Goal: Contribute content: Add original content to the website for others to see

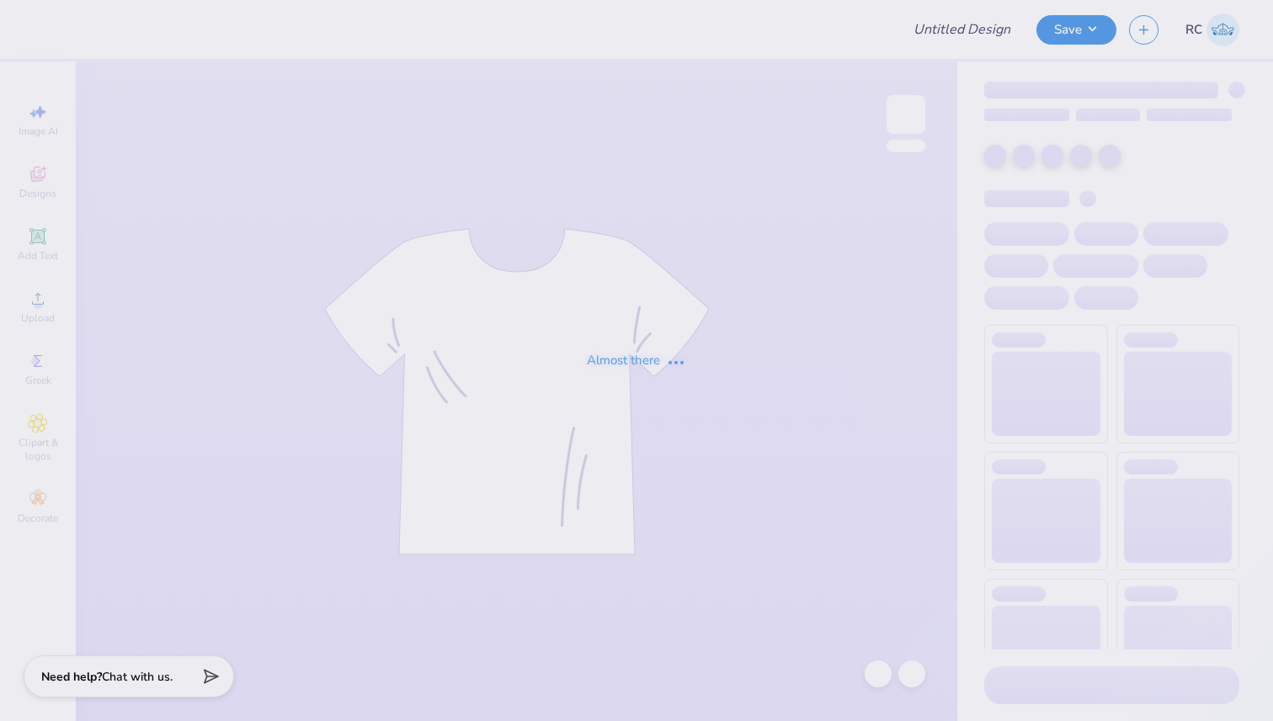
type input "Unisexgoose"
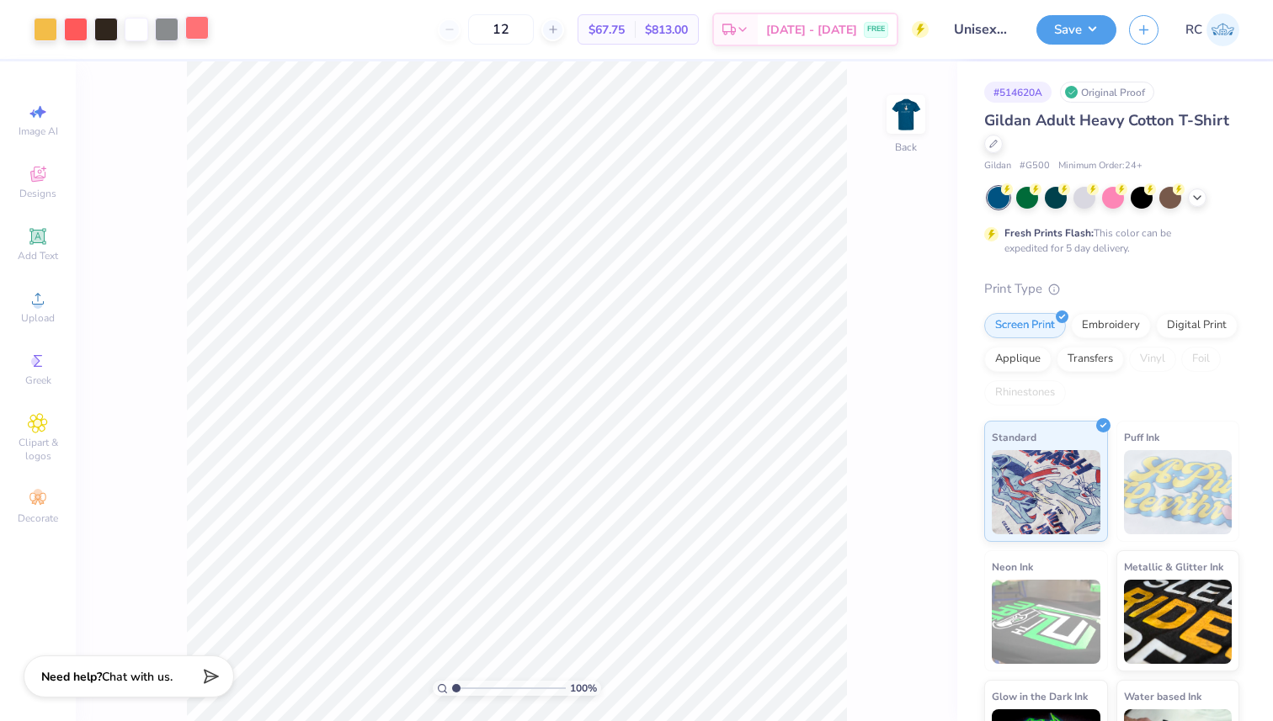
click at [196, 30] on div at bounding box center [197, 28] width 24 height 24
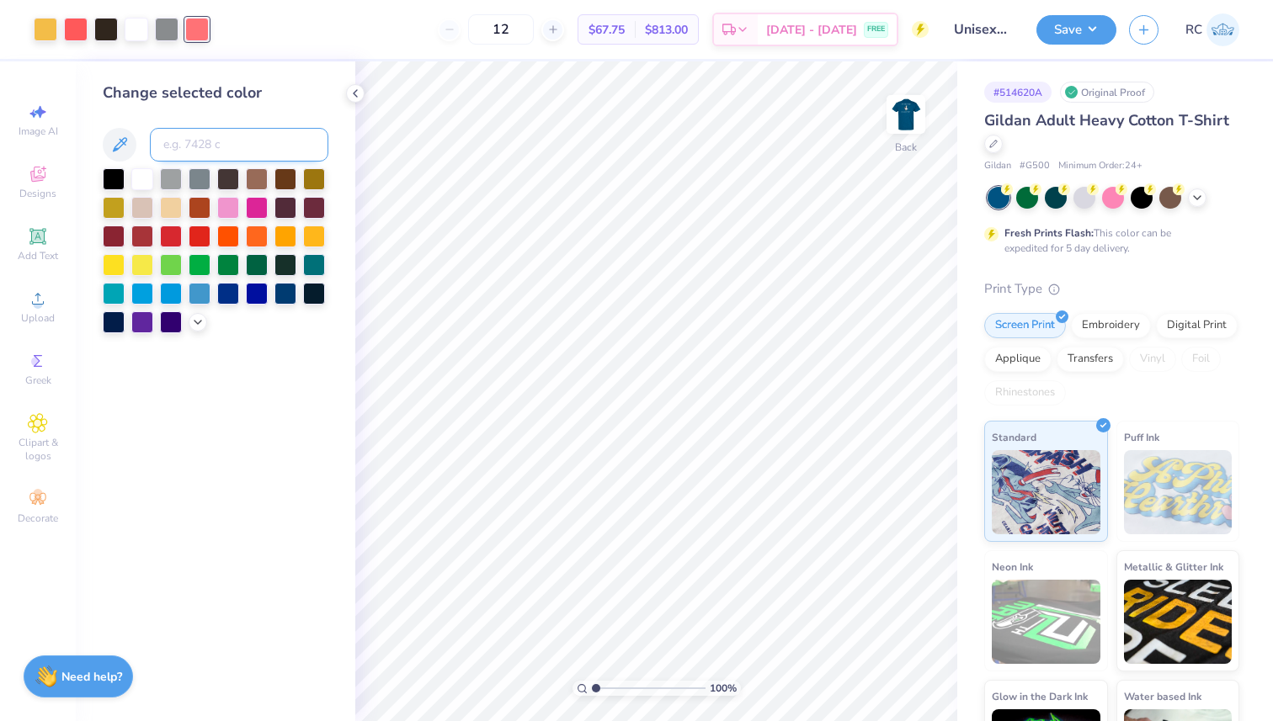
click at [269, 147] on input at bounding box center [239, 145] width 178 height 34
type input "178"
click at [1098, 15] on button "Save" at bounding box center [1076, 27] width 80 height 29
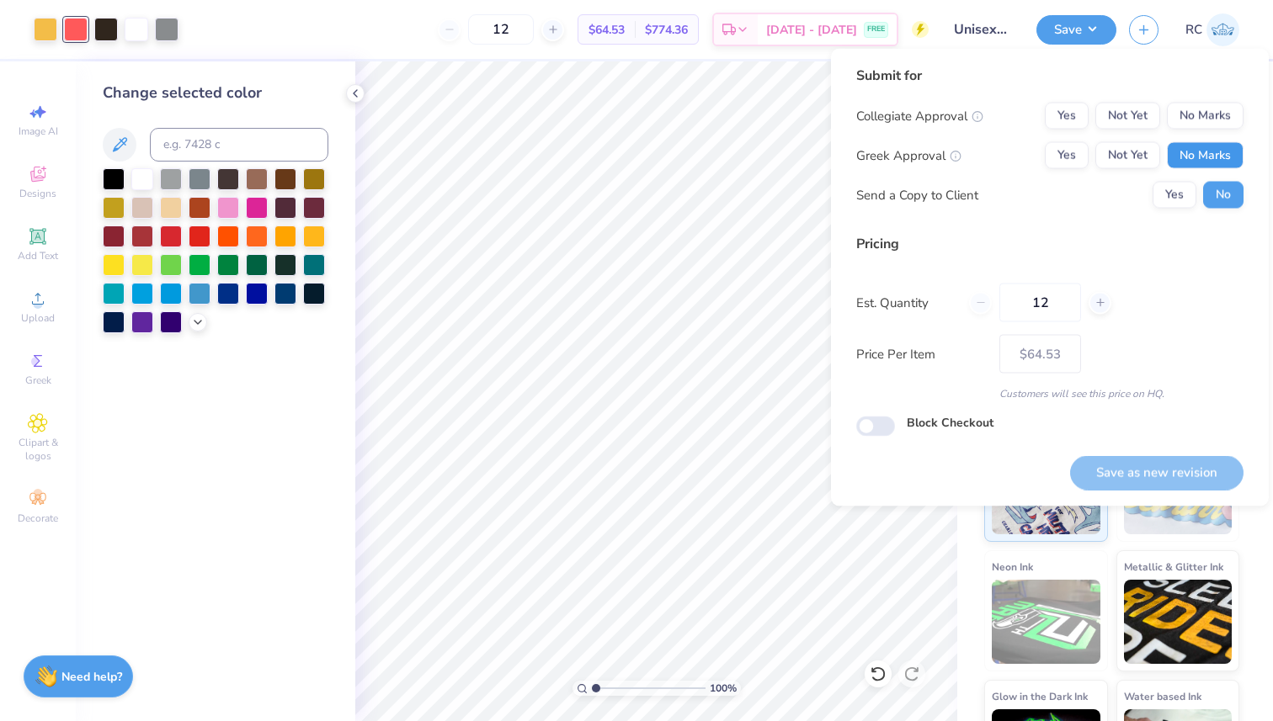
click at [1200, 148] on button "No Marks" at bounding box center [1205, 155] width 77 height 27
click at [1197, 101] on div "Submit for Collegiate Approval Yes Not Yet No Marks Greek Approval Yes Not Yet …" at bounding box center [1049, 144] width 387 height 156
click at [1066, 119] on button "Yes" at bounding box center [1067, 116] width 44 height 27
click at [1194, 472] on button "Save as new revision" at bounding box center [1156, 472] width 173 height 35
type input "$64.53"
